Goal: Information Seeking & Learning: Learn about a topic

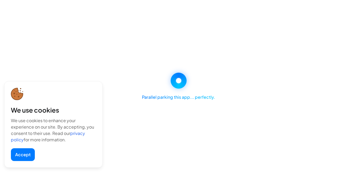
select select "********"
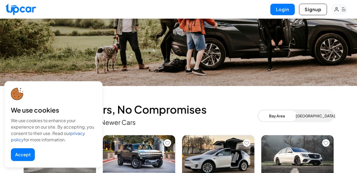
scroll to position [180, 0]
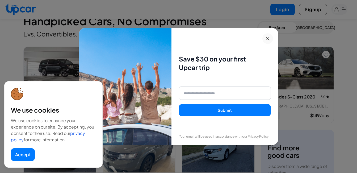
click at [272, 38] on button at bounding box center [267, 38] width 11 height 11
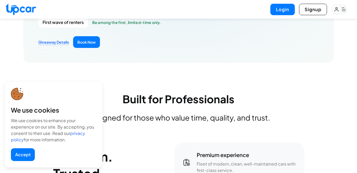
scroll to position [809, 0]
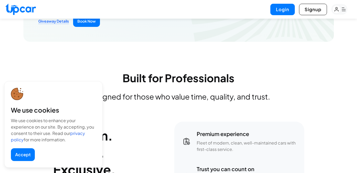
click at [346, 10] on rect "button" at bounding box center [339, 9] width 16 height 11
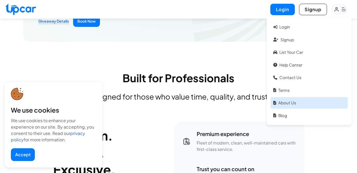
click at [281, 102] on link "About Us" at bounding box center [308, 102] width 77 height 11
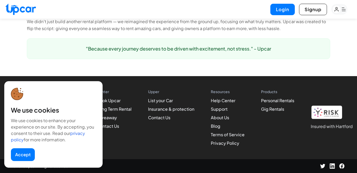
scroll to position [491, 0]
click at [183, 108] on link "Insurance & protection" at bounding box center [171, 109] width 46 height 6
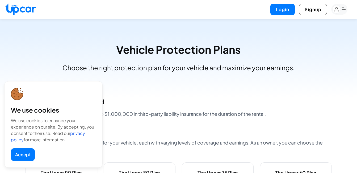
click at [31, 159] on button "Accept" at bounding box center [23, 154] width 24 height 13
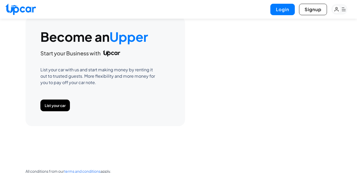
scroll to position [786, 0]
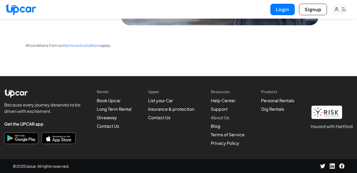
click at [220, 119] on link "About Us" at bounding box center [220, 117] width 18 height 6
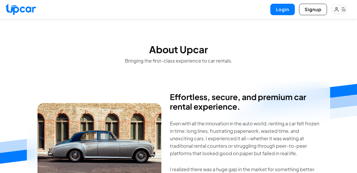
click at [341, 10] on rect "button" at bounding box center [339, 9] width 16 height 11
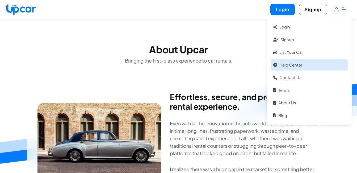
click at [291, 68] on link "Help Center" at bounding box center [308, 64] width 77 height 11
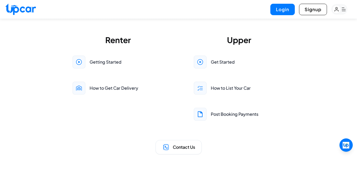
scroll to position [181, 0]
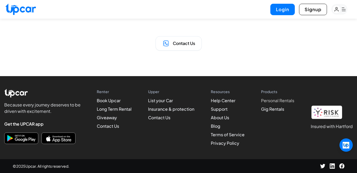
click at [286, 102] on link "Personal Rentals" at bounding box center [277, 100] width 33 height 6
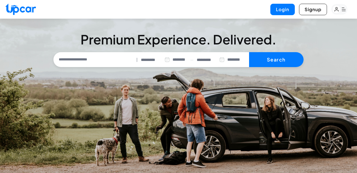
select select "********"
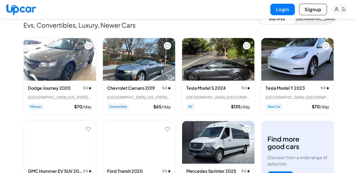
scroll to position [221, 0]
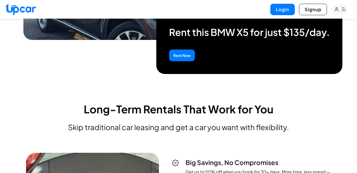
drag, startPoint x: 347, startPoint y: 58, endPoint x: 346, endPoint y: 64, distance: 6.2
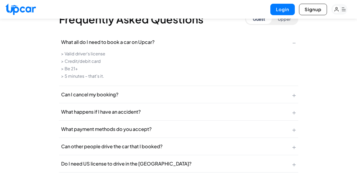
scroll to position [2197, 0]
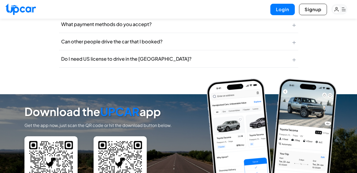
click at [298, 57] on button "Do I need US license to drive in the US? +" at bounding box center [178, 58] width 239 height 17
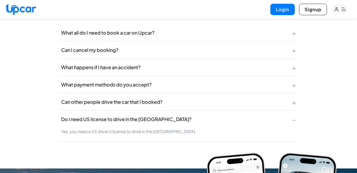
scroll to position [2099, 0]
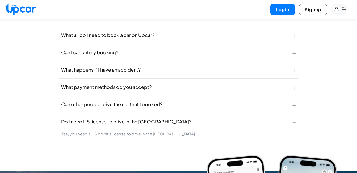
click at [293, 101] on span "+" at bounding box center [294, 104] width 4 height 8
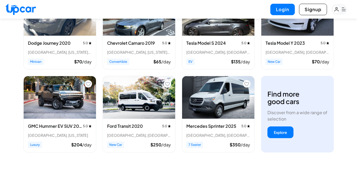
scroll to position [0, 0]
